Goal: Task Accomplishment & Management: Manage account settings

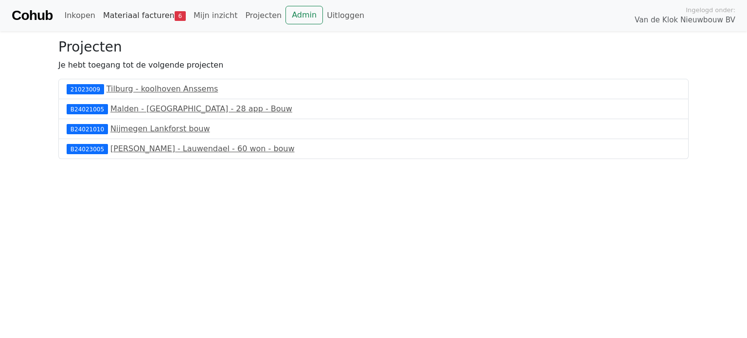
click at [144, 15] on link "Materiaal facturen 6" at bounding box center [144, 15] width 90 height 19
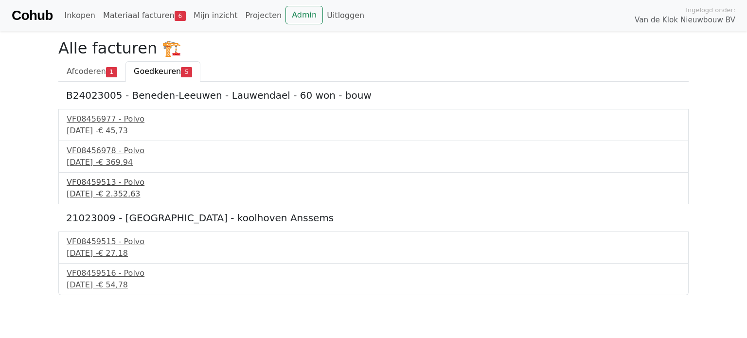
click at [104, 196] on div "29 augustus 2025 - € 2.352,63" at bounding box center [374, 194] width 614 height 12
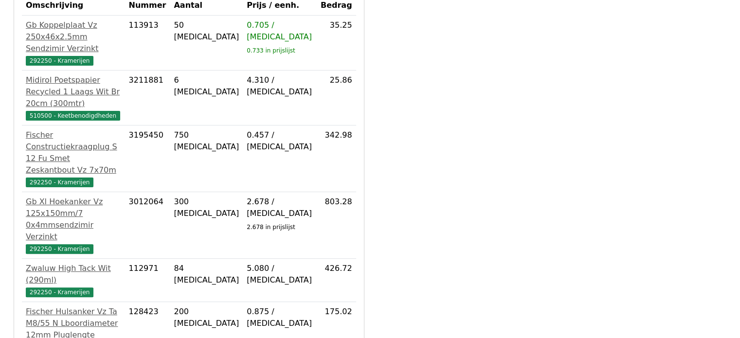
scroll to position [423, 0]
